Goal: Task Accomplishment & Management: Use online tool/utility

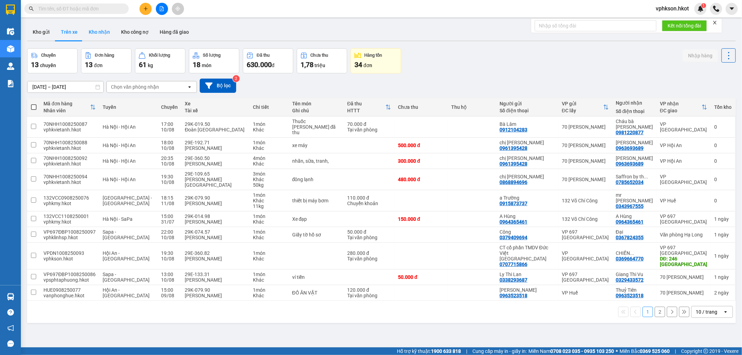
click at [95, 26] on button "Kho nhận" at bounding box center [99, 32] width 32 height 17
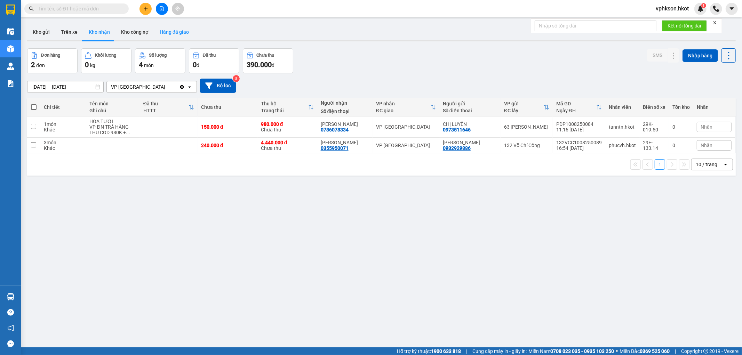
click at [162, 35] on button "Hàng đã giao" at bounding box center [174, 32] width 40 height 17
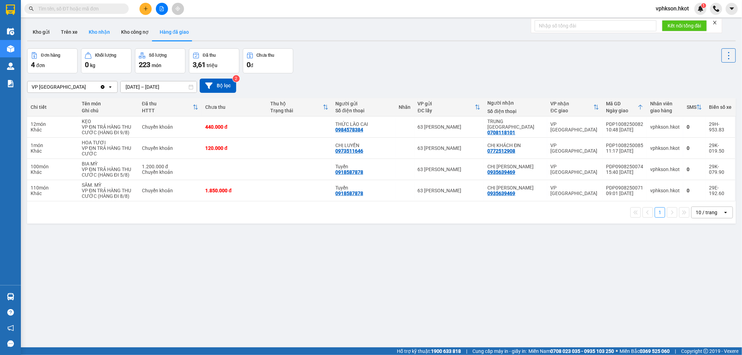
click at [102, 36] on button "Kho nhận" at bounding box center [99, 32] width 32 height 17
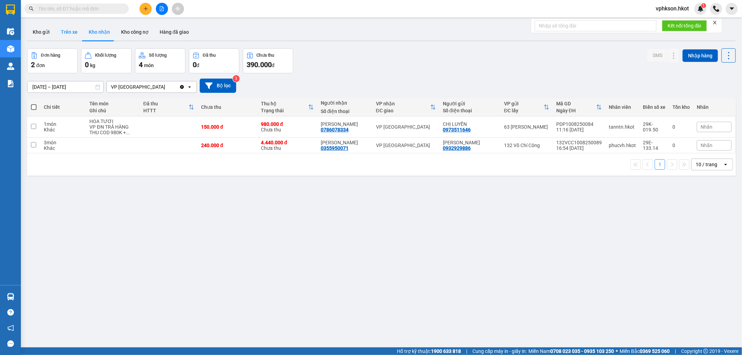
click at [79, 32] on button "Trên xe" at bounding box center [69, 32] width 28 height 17
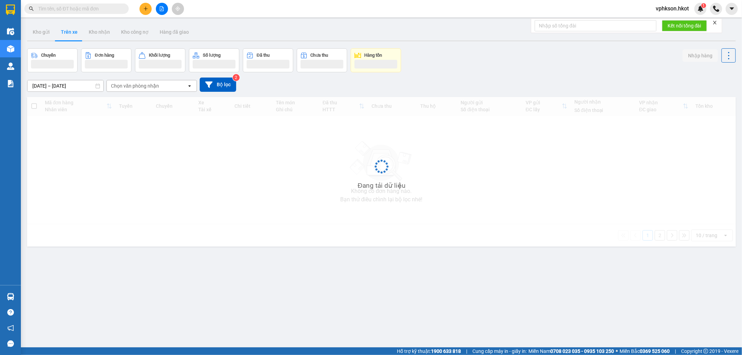
click at [135, 87] on div "Chọn văn phòng nhận" at bounding box center [135, 85] width 48 height 7
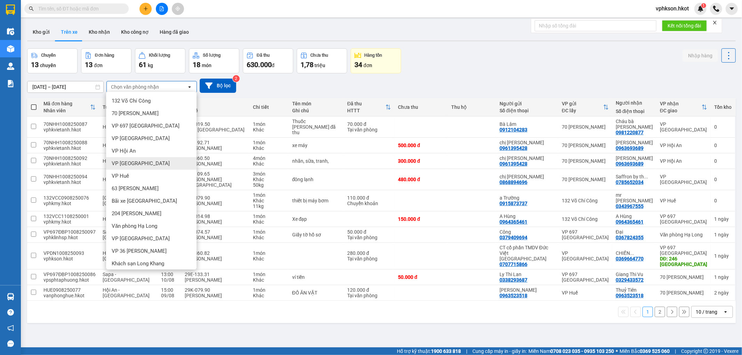
click at [128, 163] on span "VP [GEOGRAPHIC_DATA]" at bounding box center [141, 163] width 58 height 7
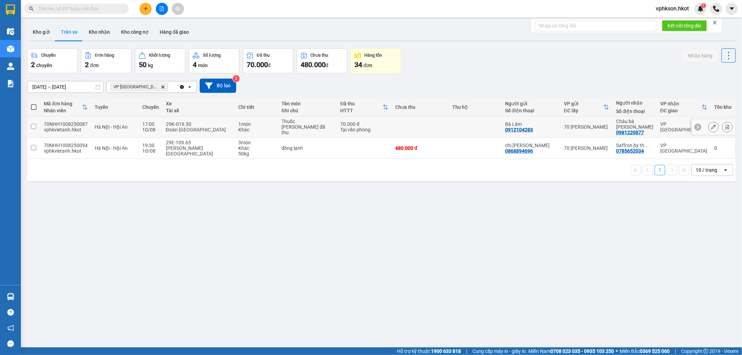
click at [38, 124] on td at bounding box center [33, 127] width 13 height 21
checkbox input "true"
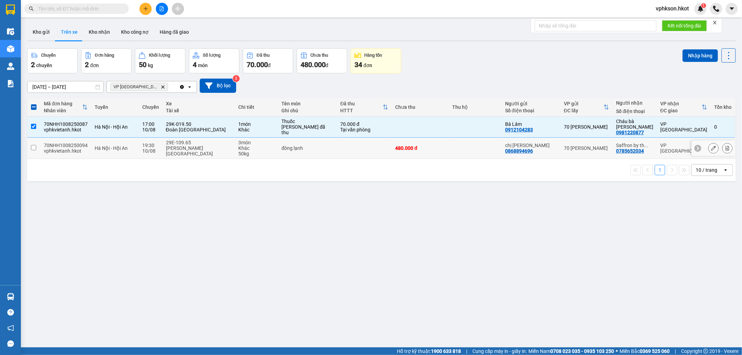
click at [37, 145] on td at bounding box center [33, 148] width 13 height 21
checkbox input "true"
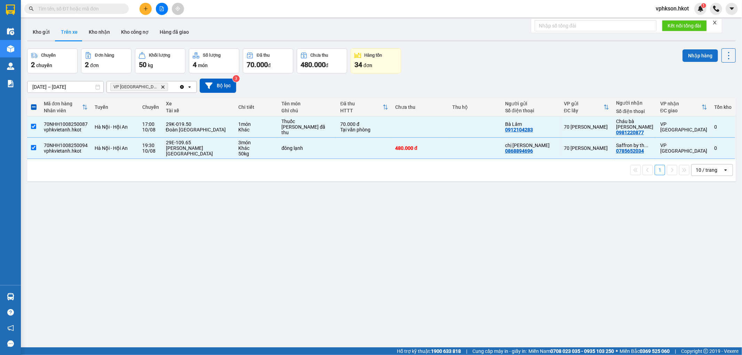
click at [687, 58] on button "Nhập hàng" at bounding box center [700, 55] width 35 height 13
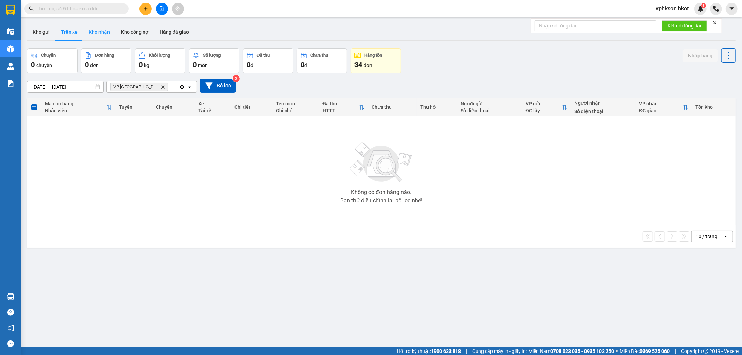
click at [112, 32] on button "Kho nhận" at bounding box center [99, 32] width 32 height 17
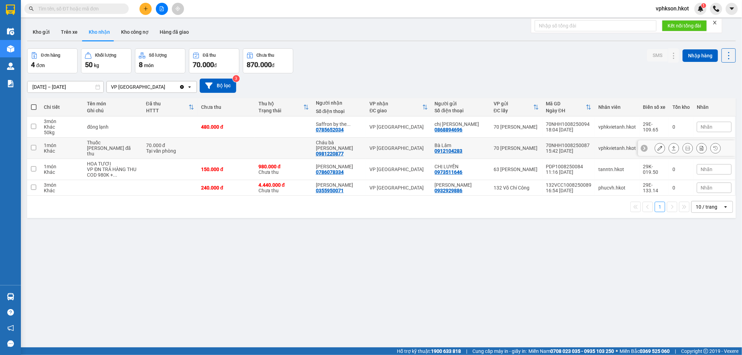
click at [57, 148] on div "Khác" at bounding box center [62, 151] width 37 height 6
checkbox input "true"
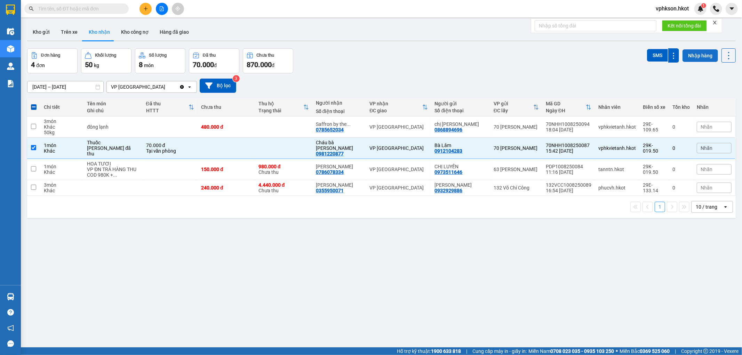
click at [703, 54] on button "Nhập hàng" at bounding box center [700, 55] width 35 height 13
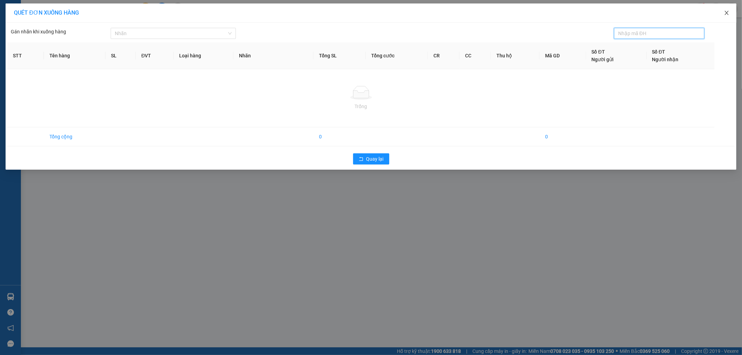
click at [726, 15] on icon "close" at bounding box center [727, 13] width 6 height 6
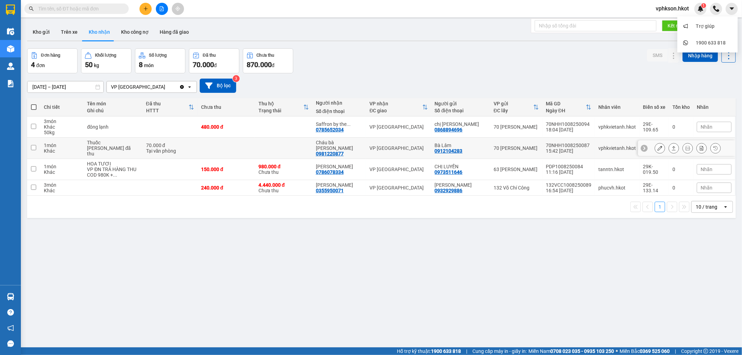
click at [37, 143] on td at bounding box center [33, 148] width 13 height 21
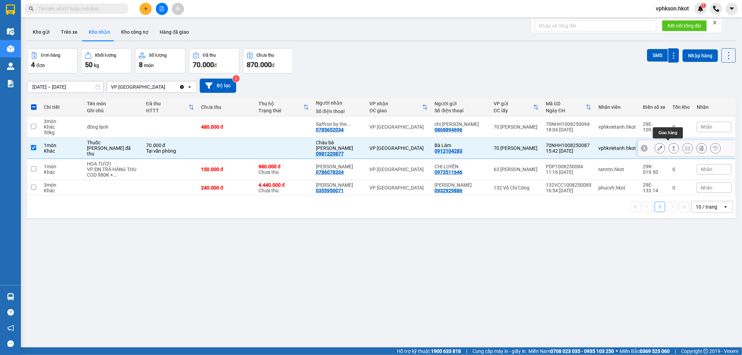
click at [669, 144] on button at bounding box center [674, 148] width 10 height 12
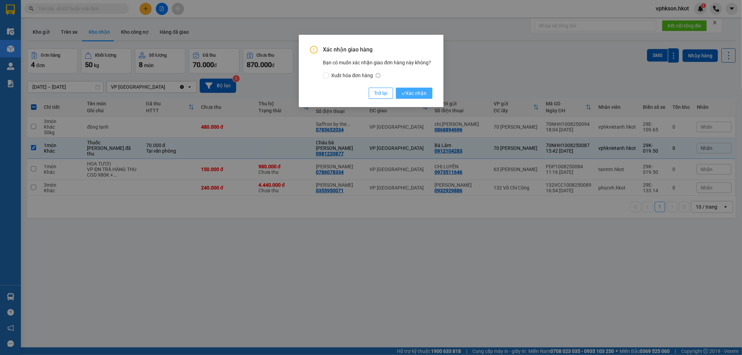
click at [419, 92] on span "Xác nhận" at bounding box center [414, 93] width 25 height 8
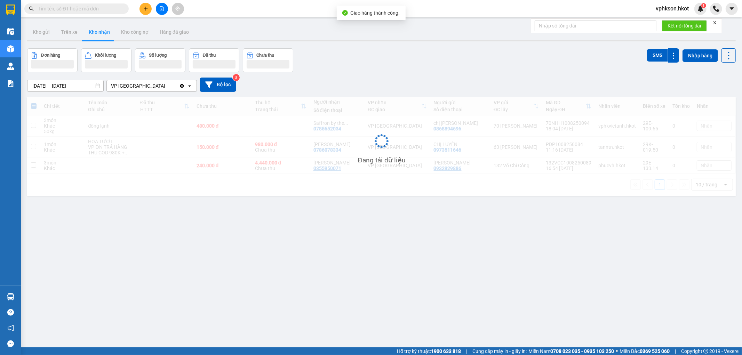
checkbox input "false"
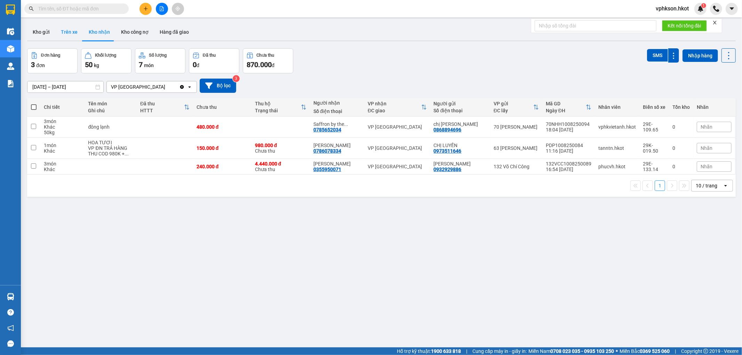
click at [79, 30] on button "Trên xe" at bounding box center [69, 32] width 28 height 17
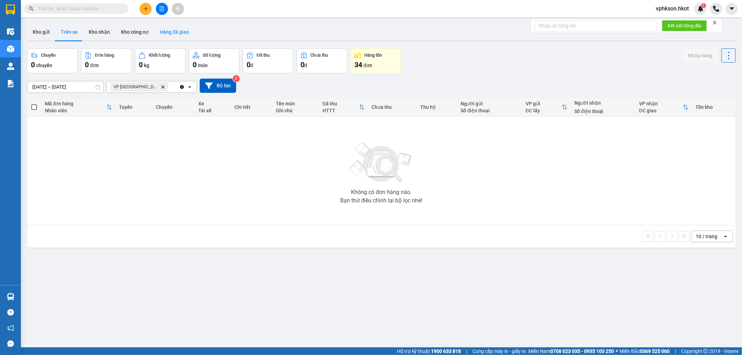
click at [161, 30] on button "Hàng đã giao" at bounding box center [174, 32] width 40 height 17
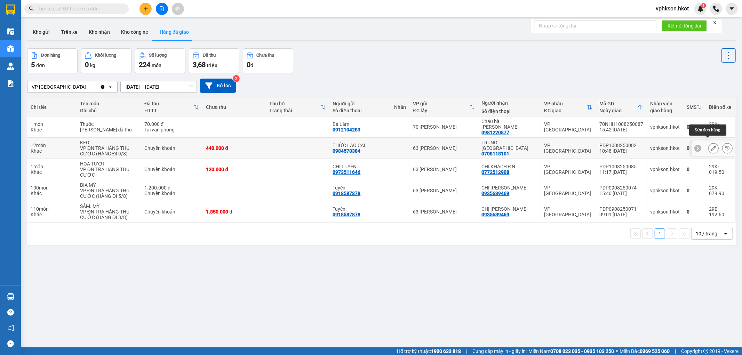
click at [711, 146] on icon at bounding box center [713, 148] width 5 height 5
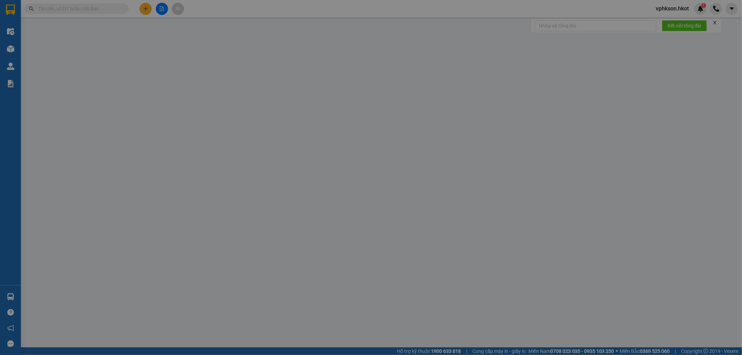
type input "0984578384"
type input "THỨC LÀO CAI"
type input "0708118101"
type input "TRUNG [GEOGRAPHIC_DATA]"
type input "440.000"
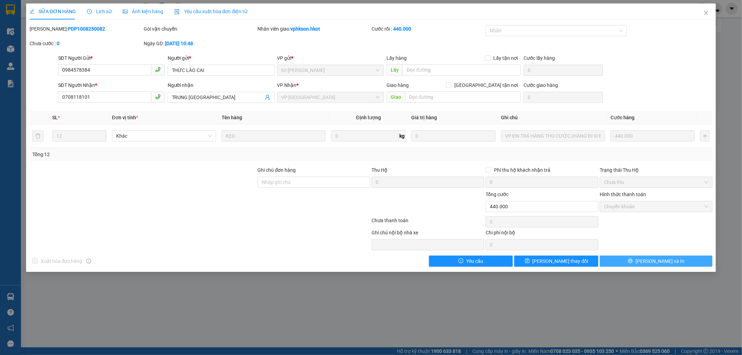
click at [653, 261] on span "[PERSON_NAME] và In" at bounding box center [660, 261] width 49 height 8
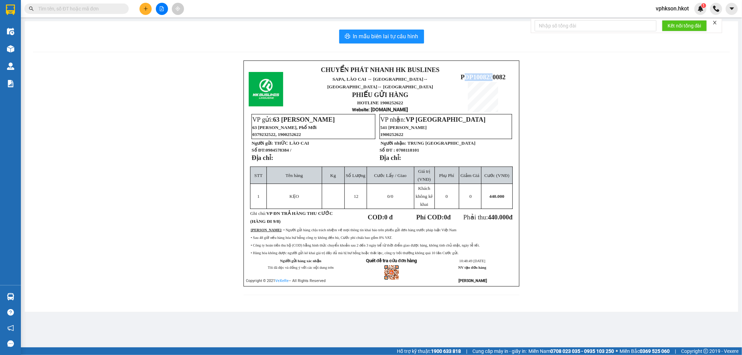
drag, startPoint x: 463, startPoint y: 71, endPoint x: 483, endPoint y: 70, distance: 19.5
click at [492, 73] on span "PDP1008250082" at bounding box center [483, 76] width 45 height 7
drag, startPoint x: 444, startPoint y: 77, endPoint x: 456, endPoint y: 71, distance: 13.5
click at [445, 76] on p "SAPA, [GEOGRAPHIC_DATA] ↔ [GEOGRAPHIC_DATA] ↔ [GEOGRAPHIC_DATA] ↔ [GEOGRAPHIC_D…" at bounding box center [380, 82] width 142 height 15
drag, startPoint x: 460, startPoint y: 71, endPoint x: 505, endPoint y: 72, distance: 44.6
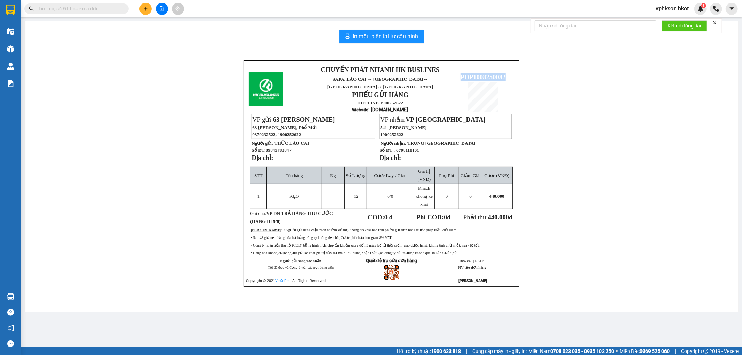
click at [505, 73] on span "PDP1008250082" at bounding box center [483, 76] width 45 height 7
copy span "PDP1008250082"
